Goal: Information Seeking & Learning: Check status

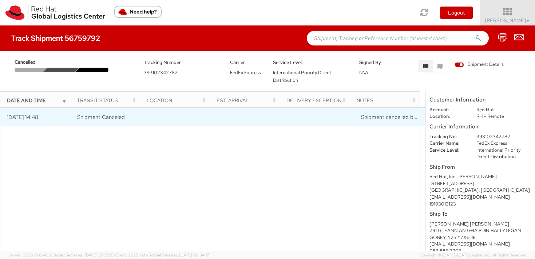
click at [367, 118] on span "Shipment cancelled by sender" at bounding box center [397, 117] width 73 height 7
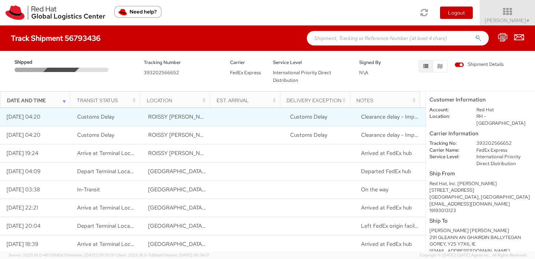
click at [380, 116] on span "Clearance delay - Import; All pieces have not arrived at clearance port togethe…" at bounding box center [458, 116] width 195 height 7
click at [389, 118] on span "Clearance delay - Import; All pieces have not arrived at clearance port togethe…" at bounding box center [458, 116] width 195 height 7
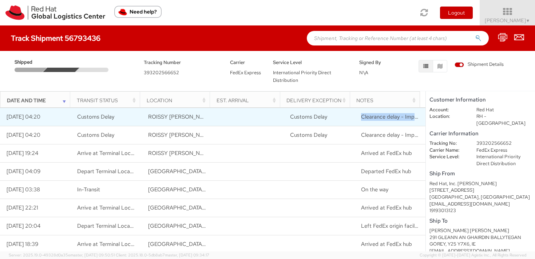
click at [389, 118] on span "Clearance delay - Import; All pieces have not arrived at clearance port togethe…" at bounding box center [458, 116] width 195 height 7
click at [391, 117] on span "Clearance delay - Import; All pieces have not arrived at clearance port togethe…" at bounding box center [458, 116] width 195 height 7
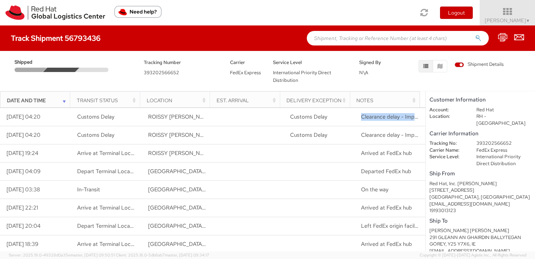
click at [368, 136] on span "Clearance delay - Import; All pieces have not arrived at clearance port togethe…" at bounding box center [458, 134] width 195 height 7
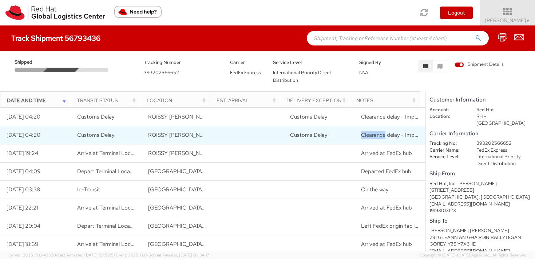
click at [368, 136] on span "Clearance delay - Import; All pieces have not arrived at clearance port togethe…" at bounding box center [458, 134] width 195 height 7
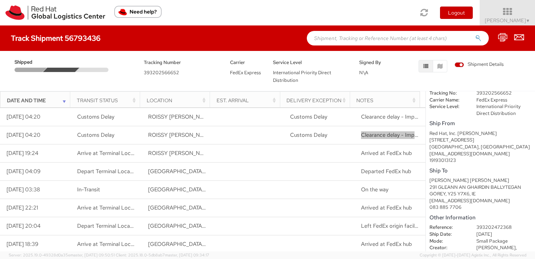
scroll to position [64, 0]
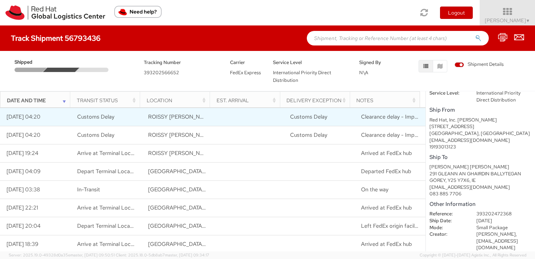
click at [380, 124] on td "Clearance delay - Import; All pieces have not arrived at clearance port togethe…" at bounding box center [390, 117] width 71 height 18
click at [382, 118] on span "Clearance delay - Import; All pieces have not arrived at clearance port togethe…" at bounding box center [458, 116] width 195 height 7
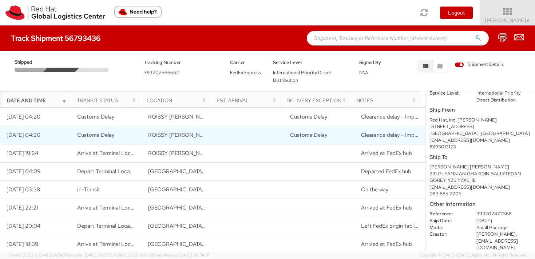
click at [382, 133] on span "Clearance delay - Import; All pieces have not arrived at clearance port togethe…" at bounding box center [458, 134] width 195 height 7
